Goal: Task Accomplishment & Management: Complete application form

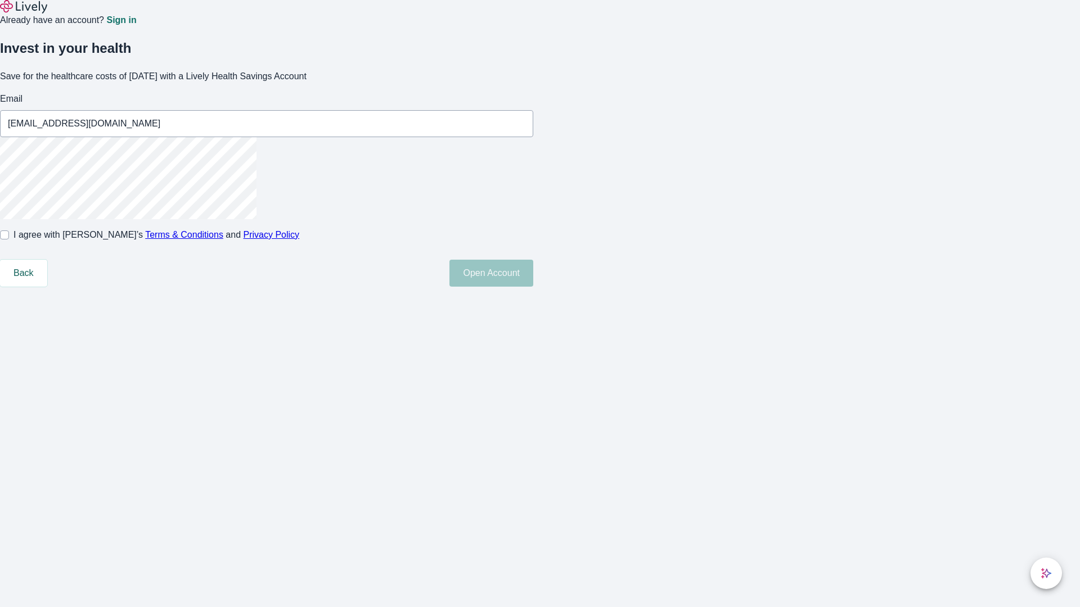
click at [9, 240] on input "I agree with Lively’s Terms & Conditions and Privacy Policy" at bounding box center [4, 235] width 9 height 9
checkbox input "true"
click at [533, 287] on button "Open Account" at bounding box center [491, 273] width 84 height 27
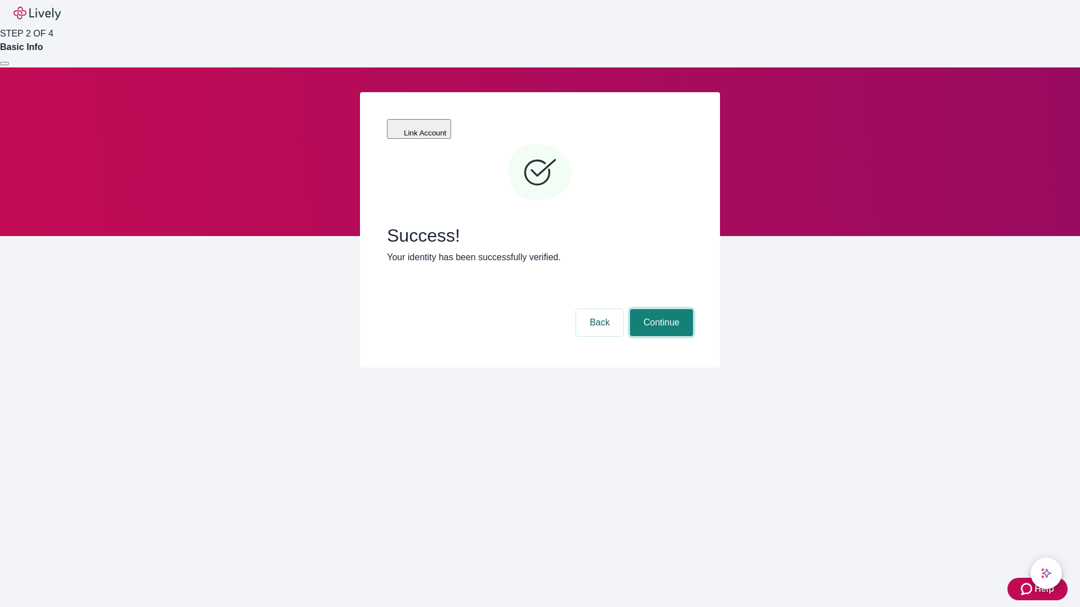
click at [660, 309] on button "Continue" at bounding box center [661, 322] width 63 height 27
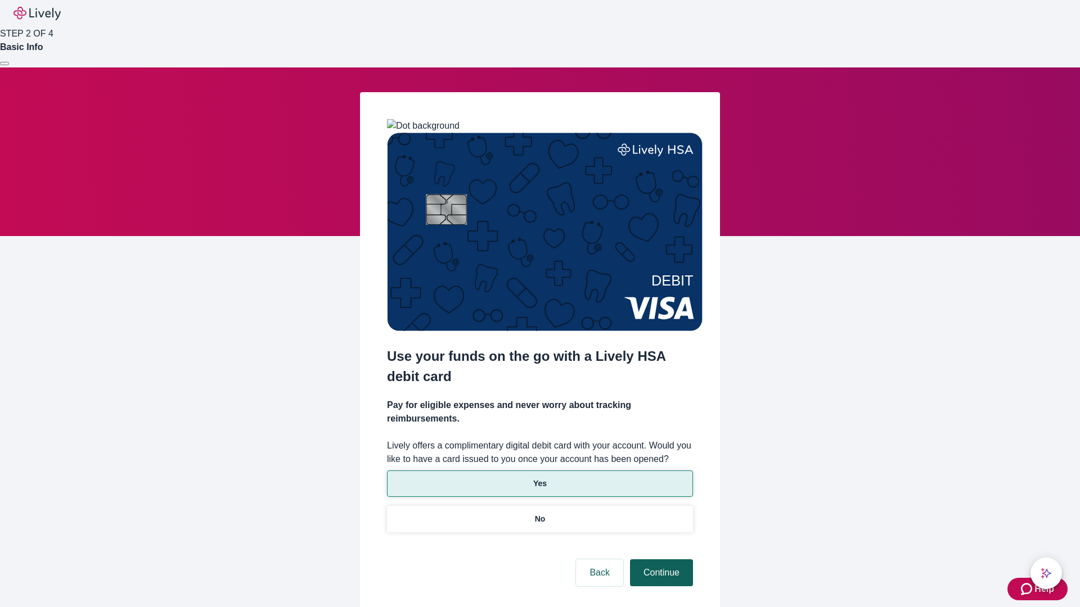
click at [539, 478] on p "Yes" at bounding box center [539, 484] width 13 height 12
click at [660, 560] on button "Continue" at bounding box center [661, 573] width 63 height 27
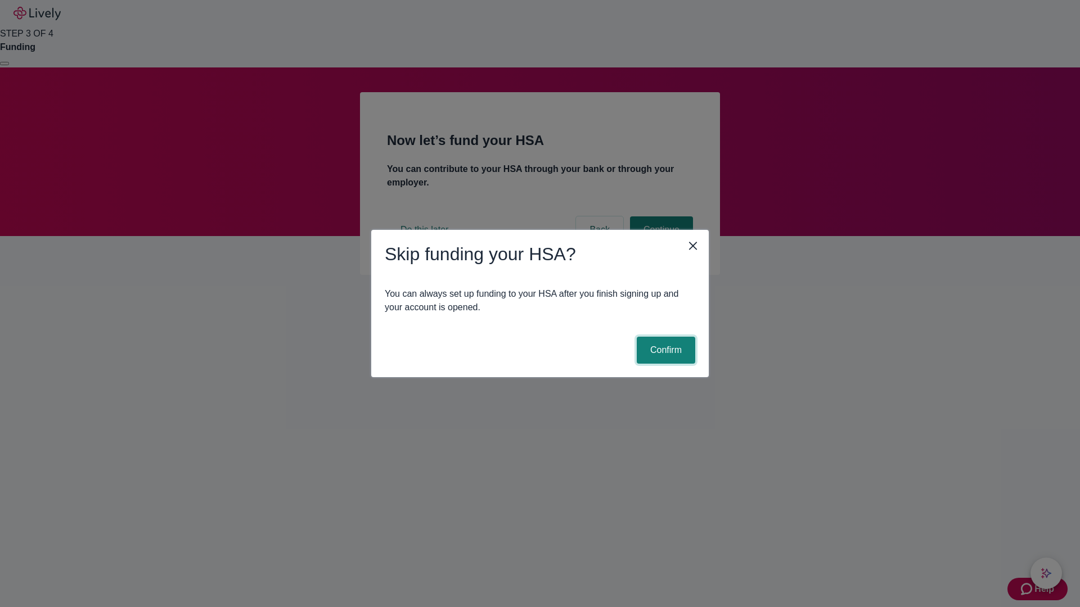
click at [664, 350] on button "Confirm" at bounding box center [666, 350] width 58 height 27
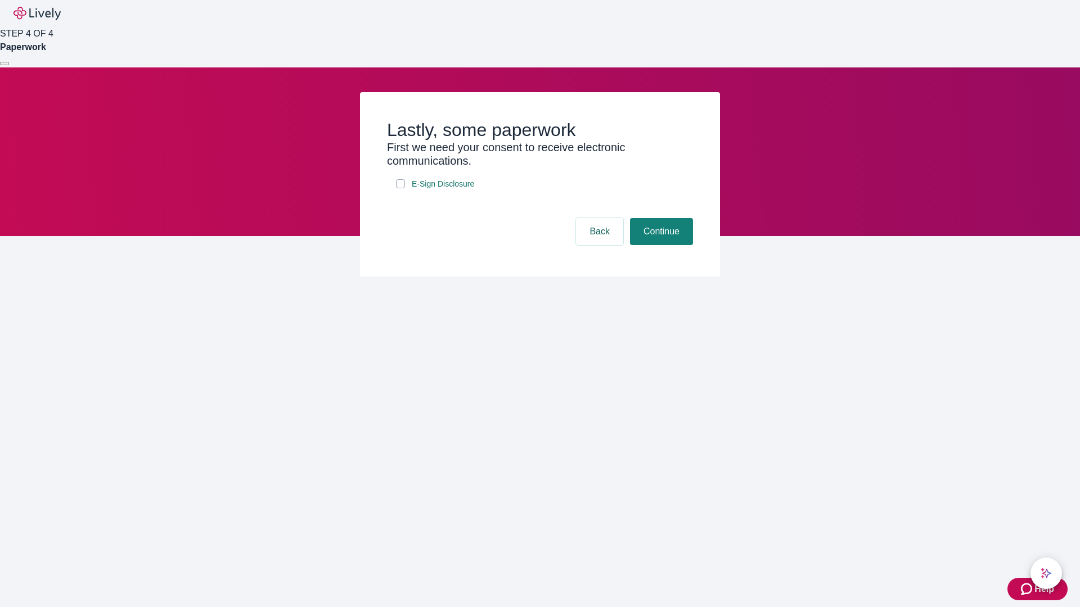
click at [400, 188] on input "E-Sign Disclosure" at bounding box center [400, 183] width 9 height 9
checkbox input "true"
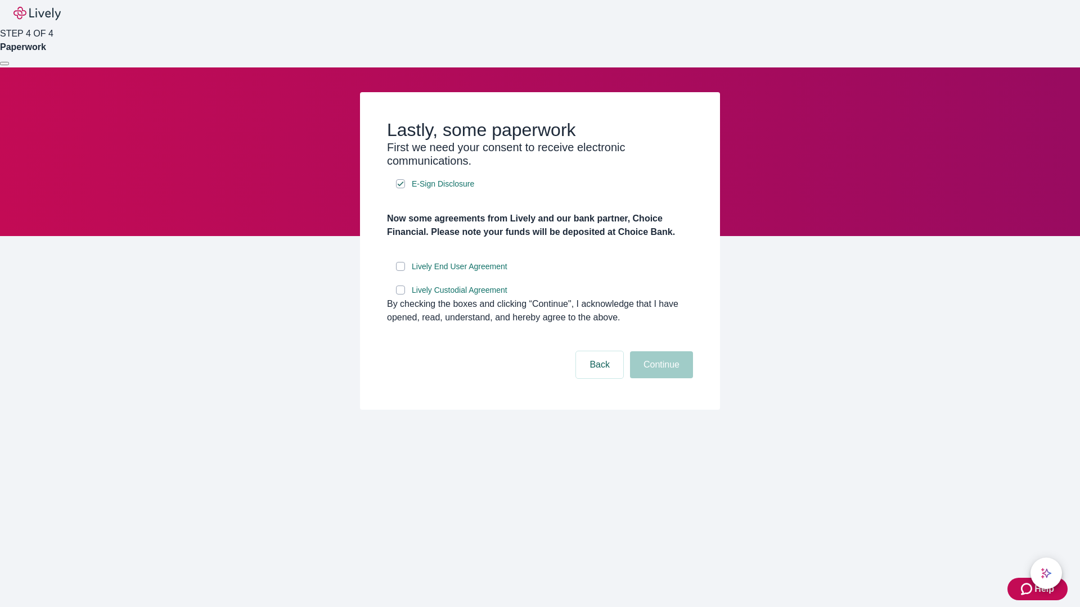
click at [400, 271] on input "Lively End User Agreement" at bounding box center [400, 266] width 9 height 9
checkbox input "true"
click at [400, 295] on input "Lively Custodial Agreement" at bounding box center [400, 290] width 9 height 9
checkbox input "true"
click at [660, 379] on button "Continue" at bounding box center [661, 365] width 63 height 27
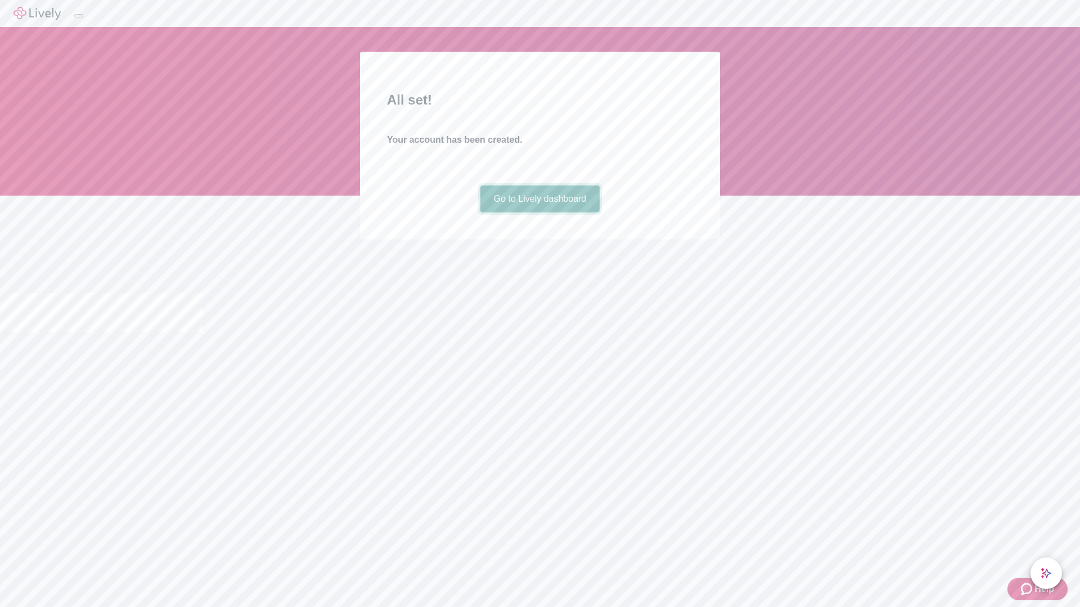
click at [539, 213] on link "Go to Lively dashboard" at bounding box center [540, 199] width 120 height 27
